Goal: Information Seeking & Learning: Learn about a topic

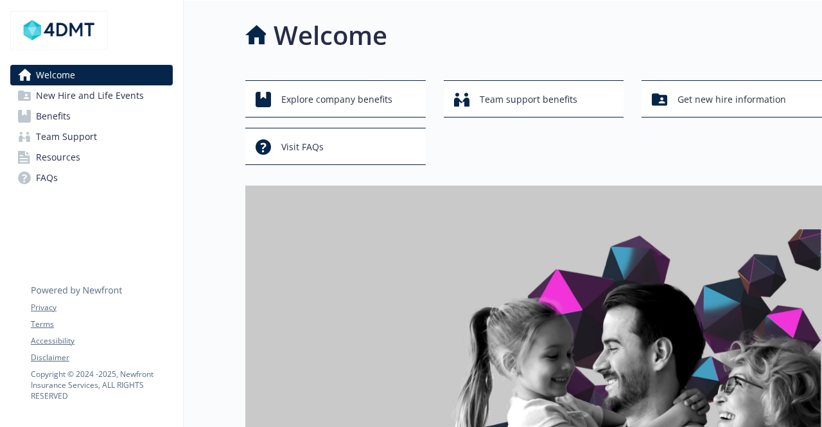
click at [42, 119] on span "Benefits" at bounding box center [53, 116] width 35 height 21
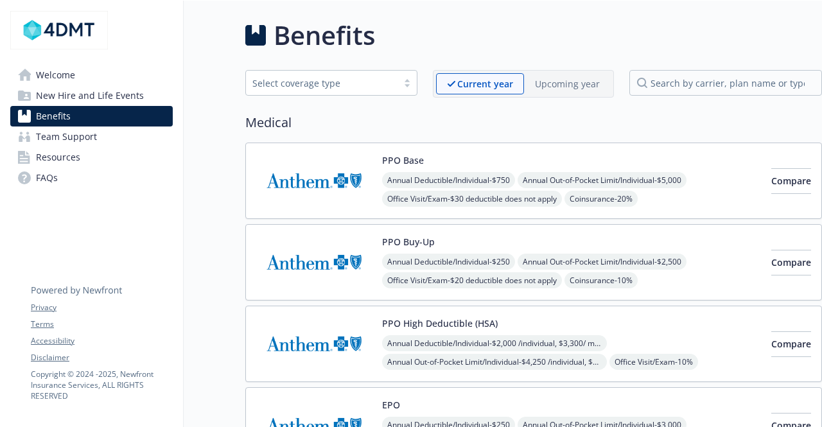
click at [410, 82] on div at bounding box center [406, 83] width 19 height 10
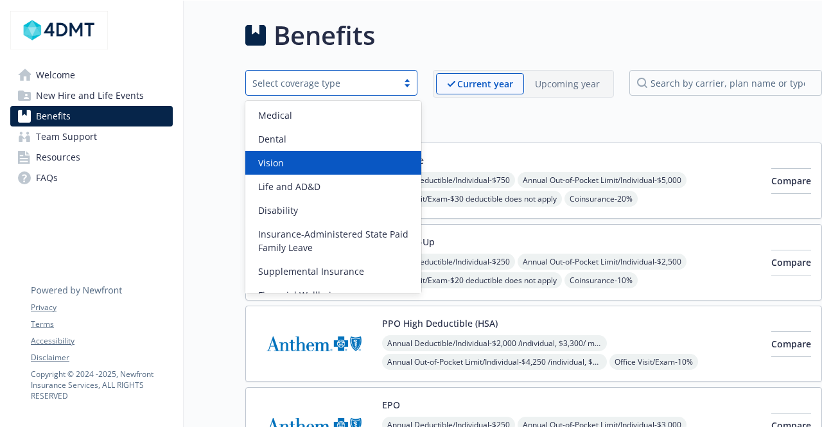
click at [271, 164] on span "Vision" at bounding box center [271, 162] width 26 height 13
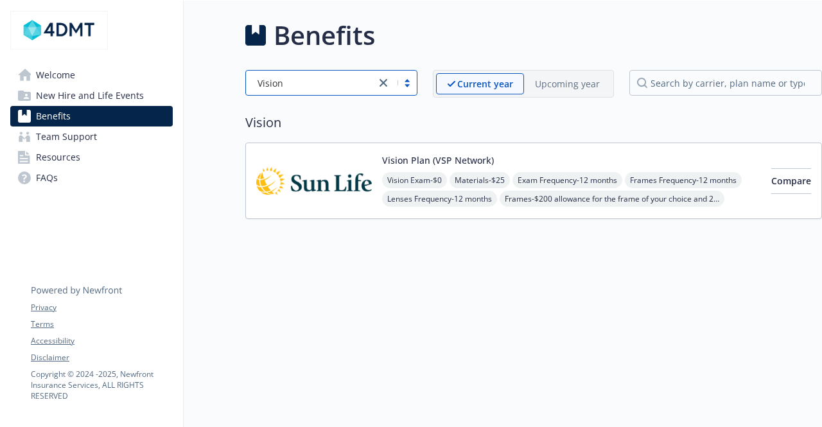
click at [356, 180] on img at bounding box center [314, 180] width 116 height 55
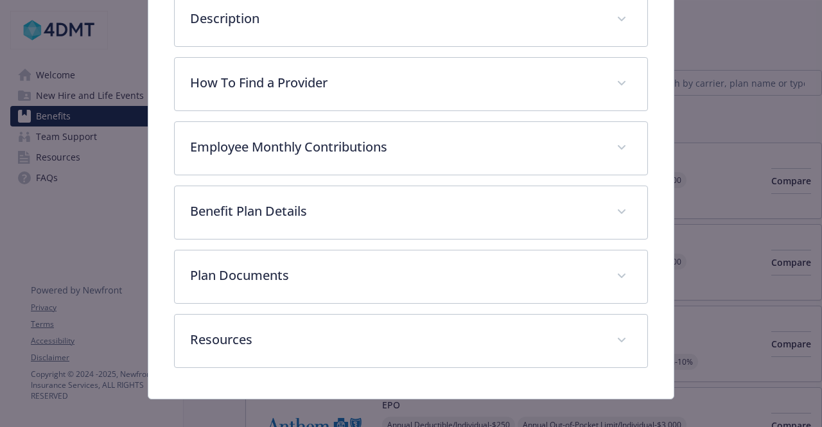
scroll to position [341, 0]
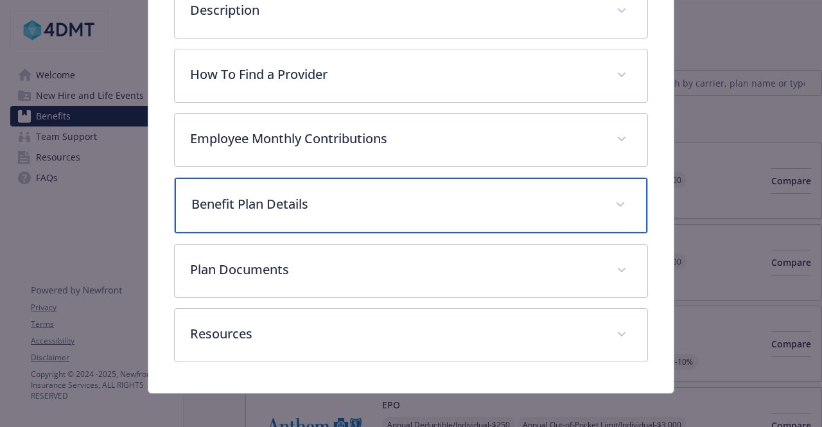
click at [615, 206] on span "details for plan Vision - Vision Plan (VSP Network) - Vision" at bounding box center [620, 205] width 21 height 21
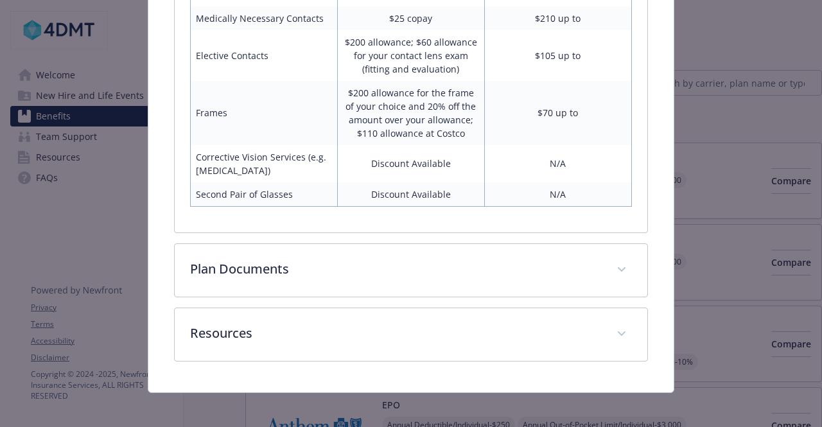
scroll to position [770, 0]
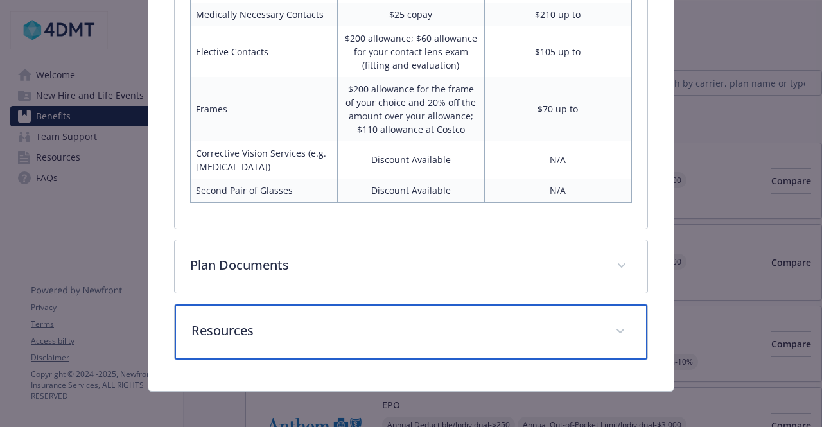
click at [610, 324] on span "details for plan Vision - Vision Plan (VSP Network) - Vision" at bounding box center [620, 331] width 21 height 21
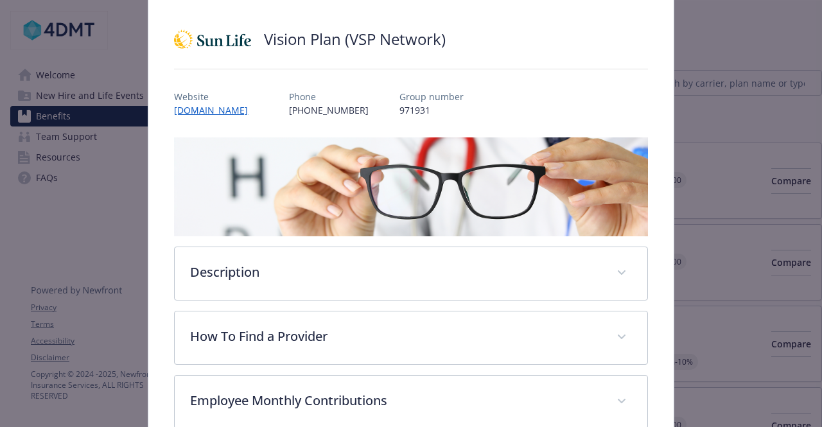
scroll to position [0, 0]
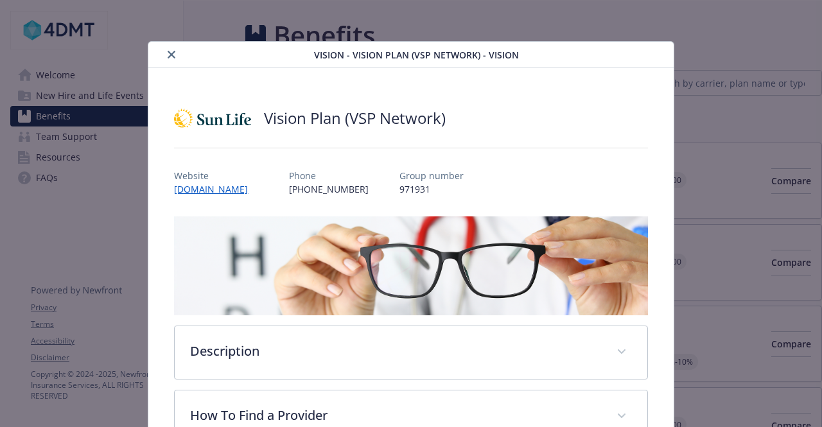
click at [168, 55] on icon "close" at bounding box center [172, 55] width 8 height 8
